Goal: Entertainment & Leisure: Consume media (video, audio)

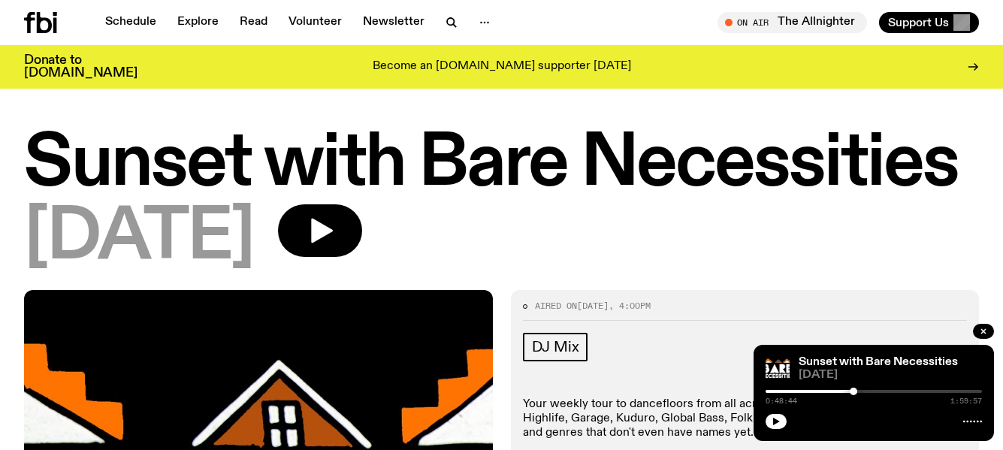
scroll to position [223, 0]
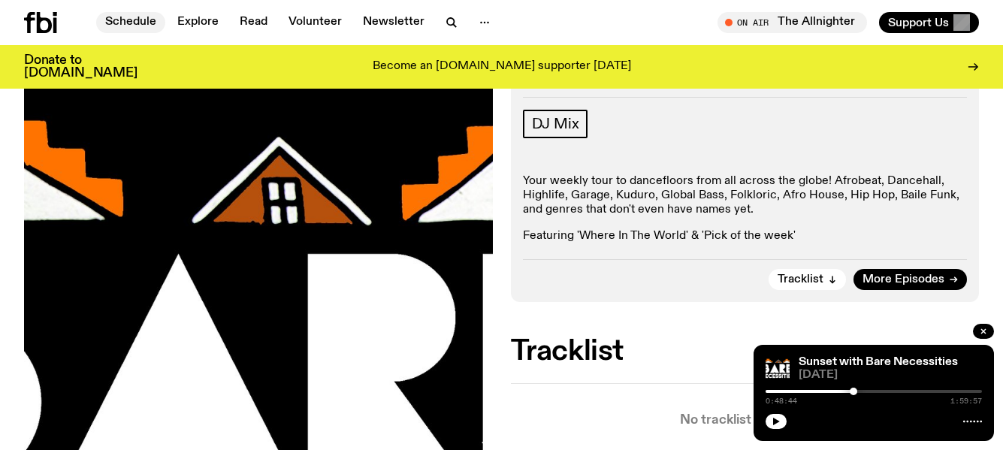
click at [126, 19] on link "Schedule" at bounding box center [130, 22] width 69 height 21
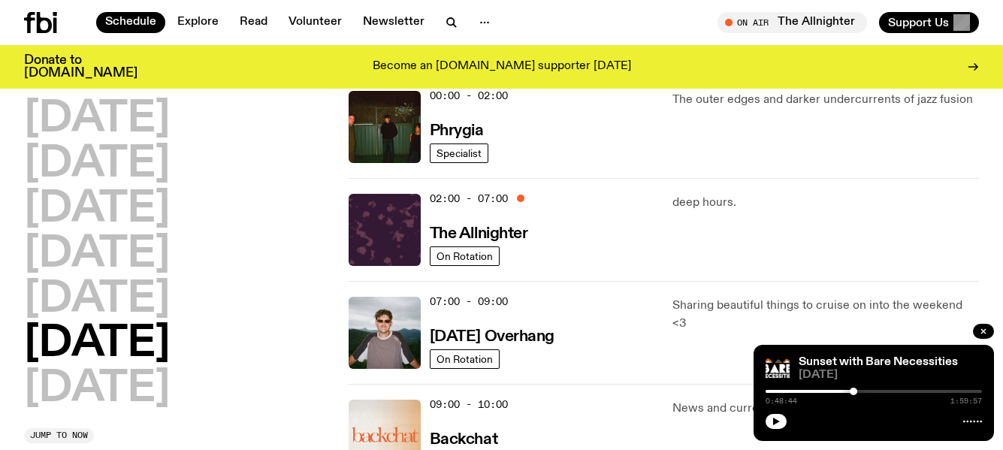
scroll to position [75, 0]
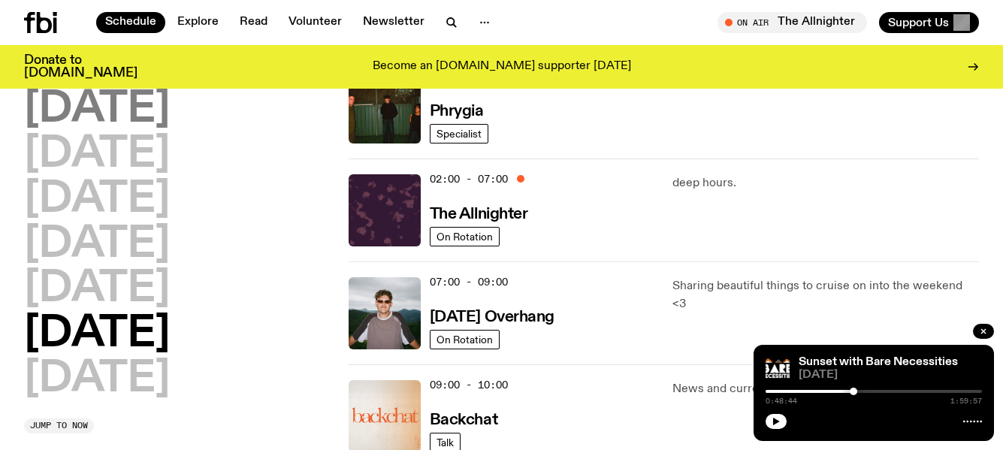
click at [140, 107] on h2 "[DATE]" at bounding box center [97, 110] width 146 height 42
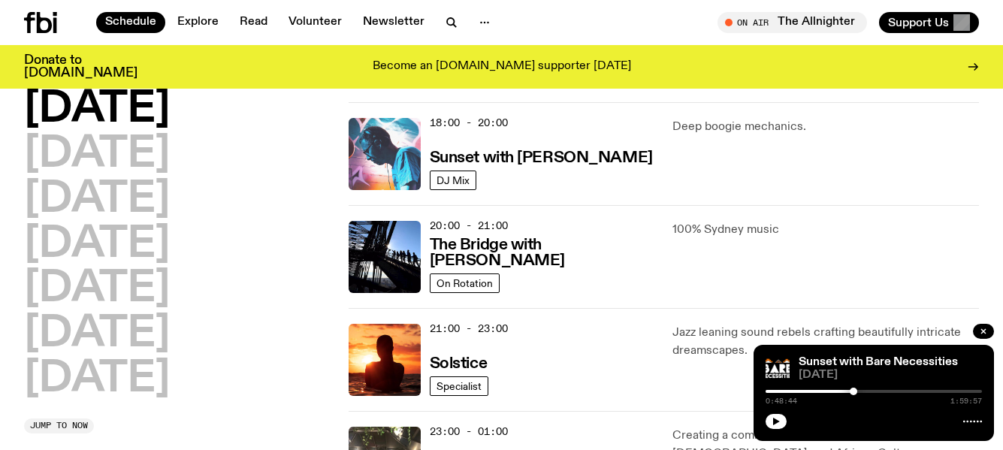
scroll to position [672, 0]
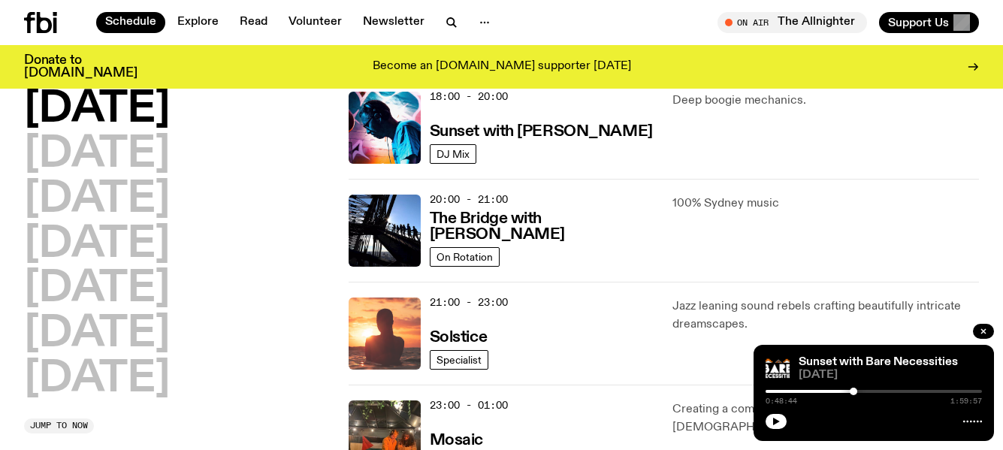
click at [376, 324] on img at bounding box center [384, 333] width 72 height 72
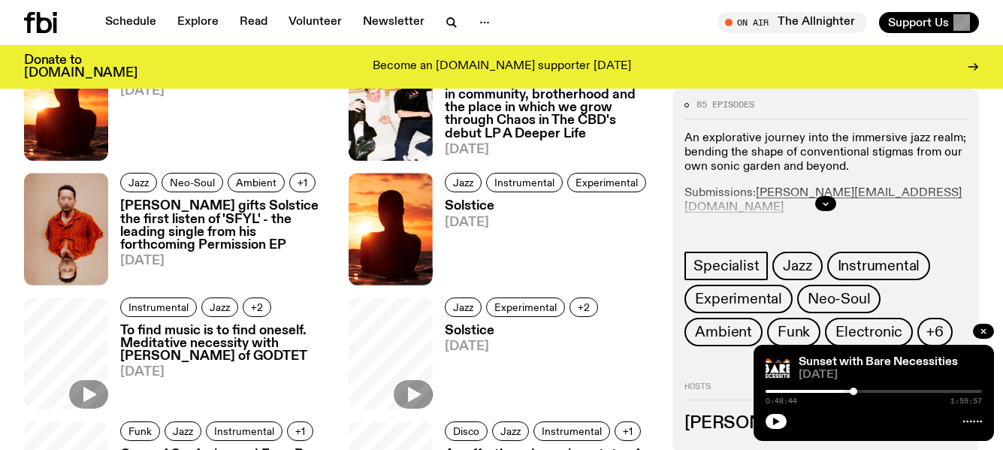
scroll to position [1048, 0]
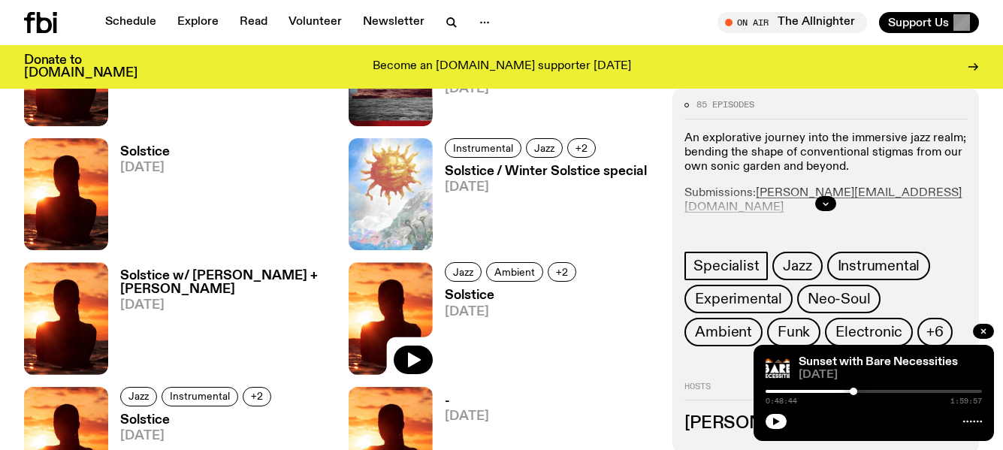
click at [396, 285] on img at bounding box center [390, 318] width 84 height 112
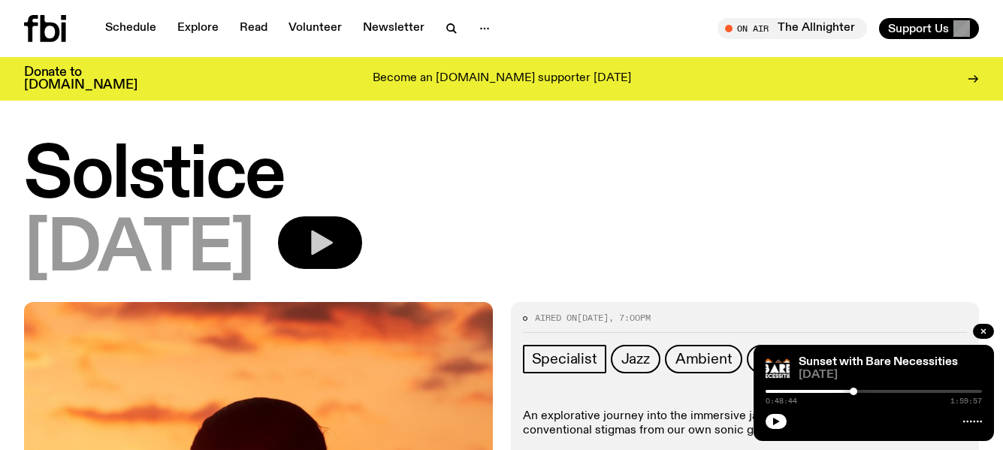
click at [335, 237] on icon "button" at bounding box center [320, 243] width 30 height 30
